Goal: Task Accomplishment & Management: Manage account settings

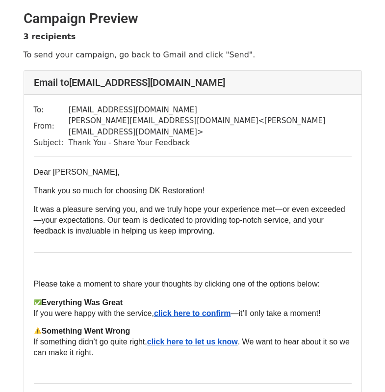
click at [208, 309] on span "click here to confirm" at bounding box center [192, 313] width 77 height 8
click at [184, 309] on span "click here to confirm" at bounding box center [192, 313] width 77 height 8
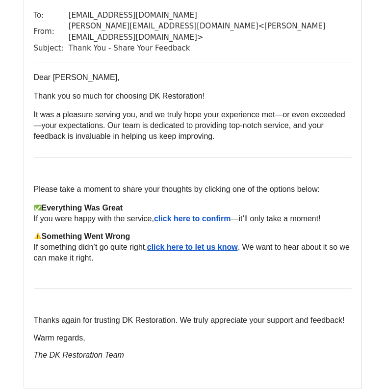
scroll to position [98, 0]
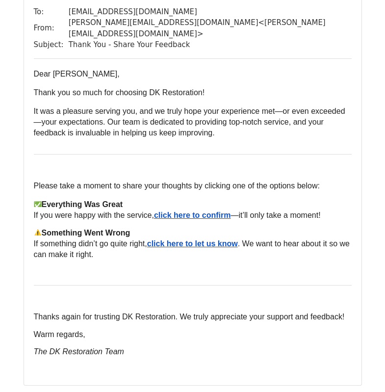
click at [199, 240] on span "click here to let us know" at bounding box center [192, 244] width 91 height 8
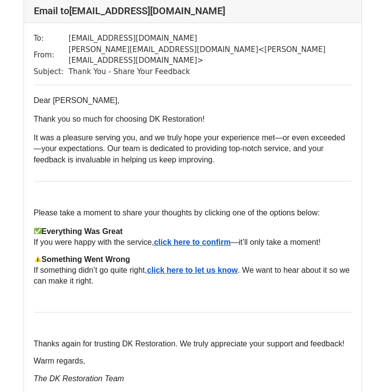
scroll to position [677, 0]
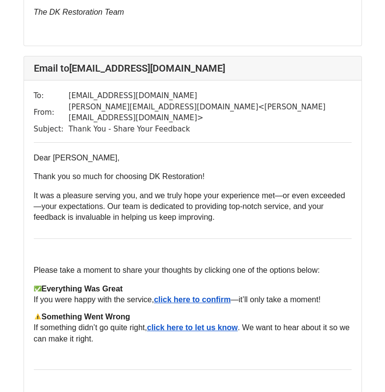
scroll to position [442, 0]
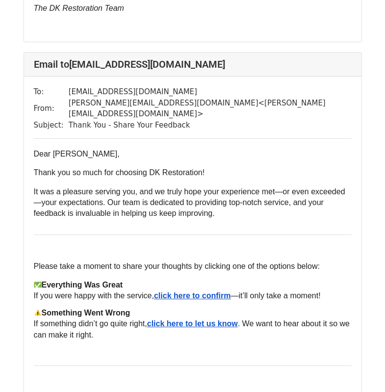
click at [208, 292] on span "click here to confirm" at bounding box center [192, 296] width 77 height 8
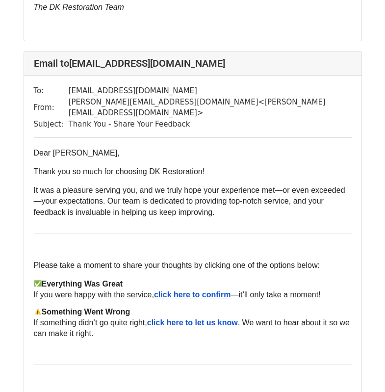
scroll to position [884, 0]
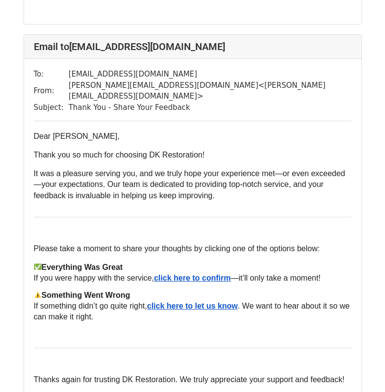
click at [172, 274] on span "click here to confirm" at bounding box center [192, 278] width 77 height 8
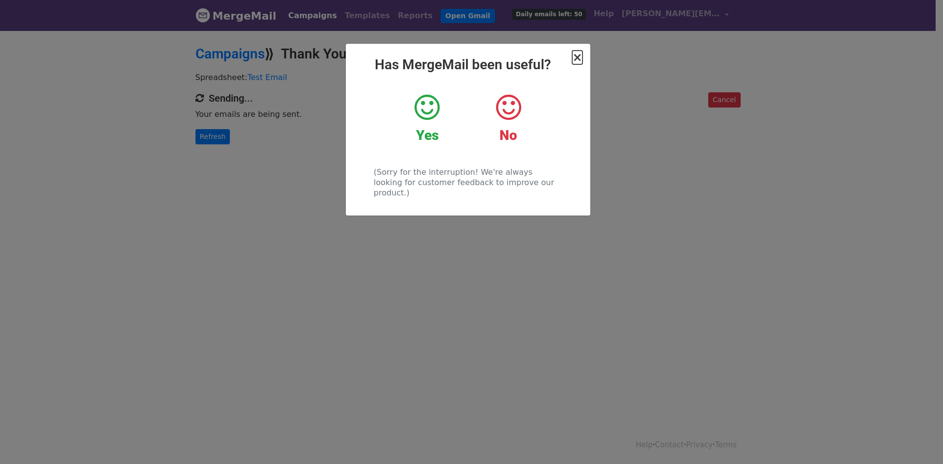
click at [576, 56] on span "×" at bounding box center [577, 58] width 10 height 14
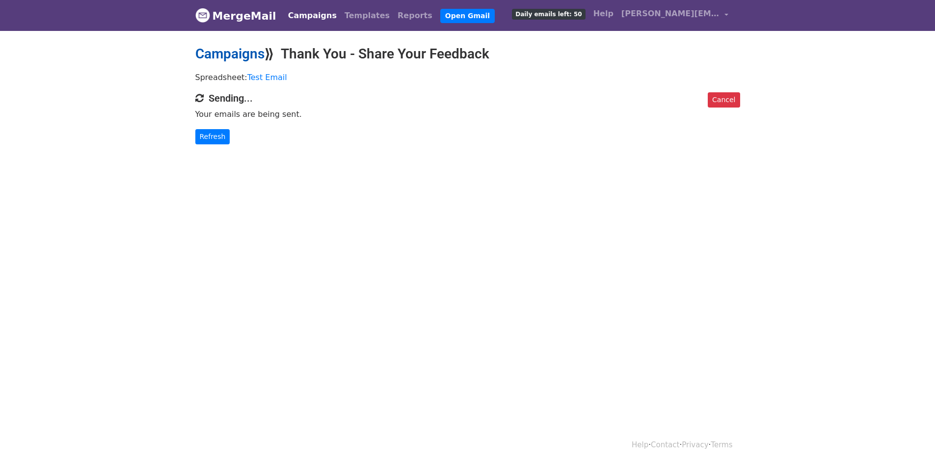
click at [217, 56] on link "Campaigns" at bounding box center [229, 54] width 69 height 16
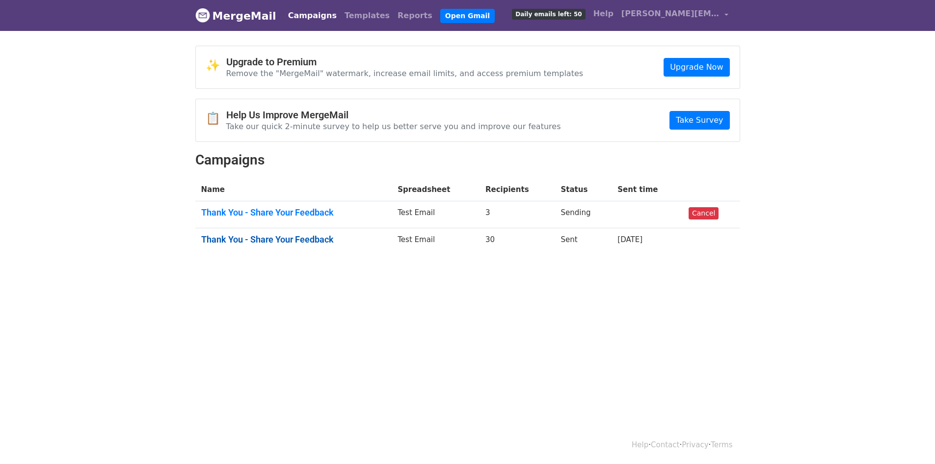
click at [319, 240] on link "Thank You - Share Your Feedback" at bounding box center [293, 239] width 185 height 11
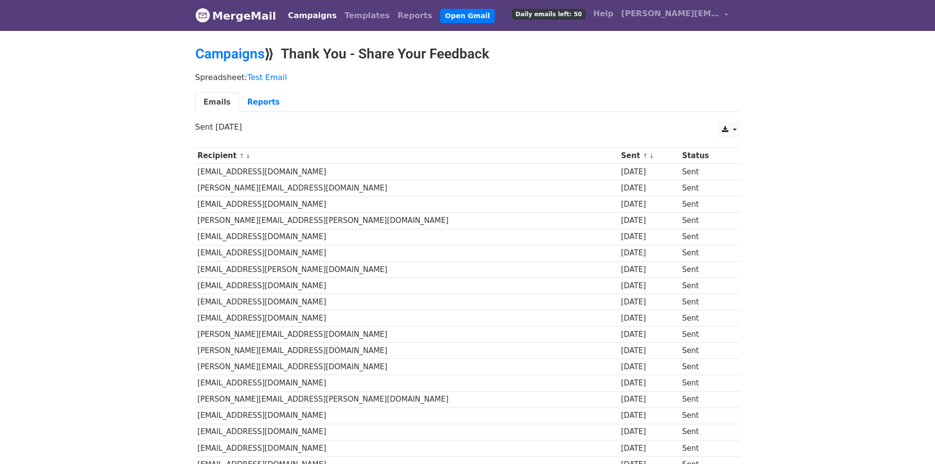
click at [257, 165] on td "cam@growthmarketingco.com" at bounding box center [407, 172] width 424 height 16
click at [257, 105] on link "Reports" at bounding box center [263, 102] width 49 height 20
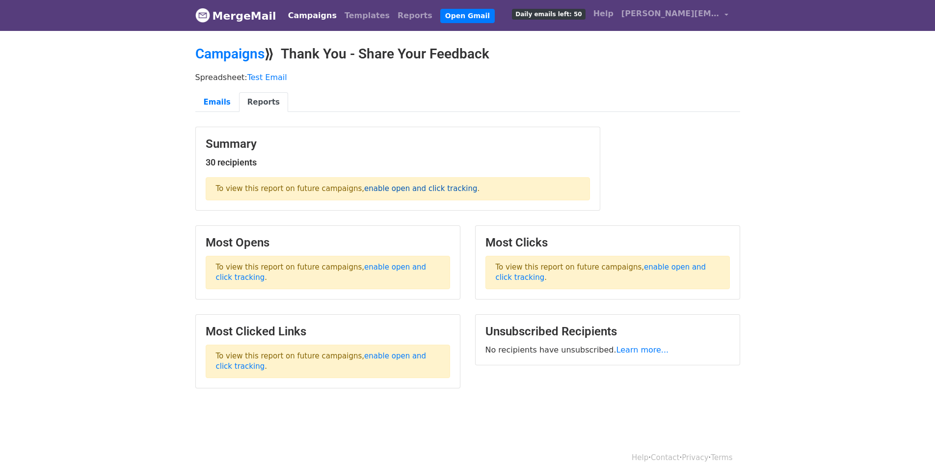
click at [364, 191] on link "enable open and click tracking" at bounding box center [420, 188] width 113 height 9
